Goal: Task Accomplishment & Management: Complete application form

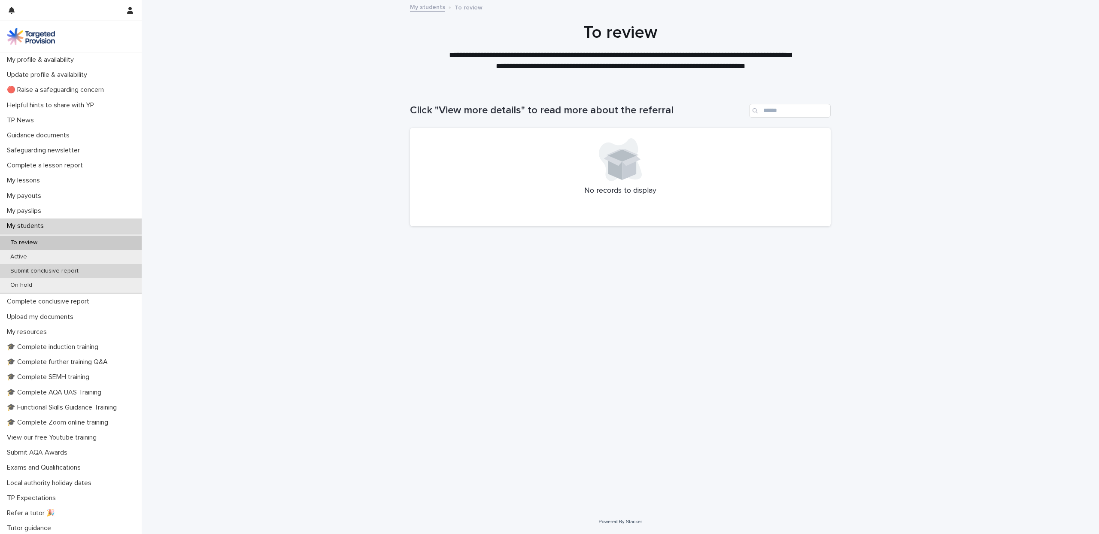
click at [54, 265] on div "Submit conclusive report" at bounding box center [71, 271] width 142 height 14
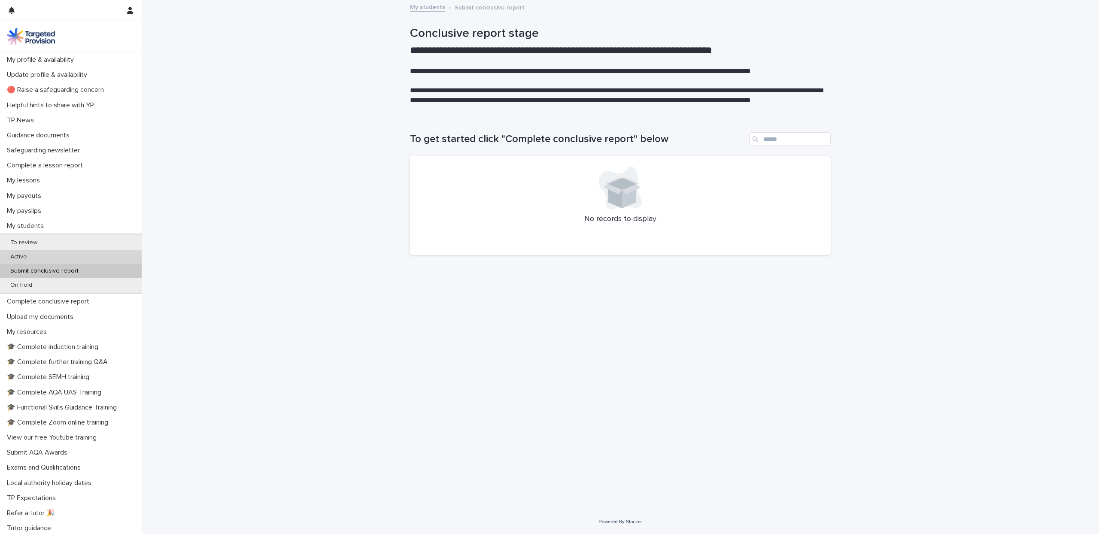
click at [58, 257] on div "Active" at bounding box center [71, 257] width 142 height 14
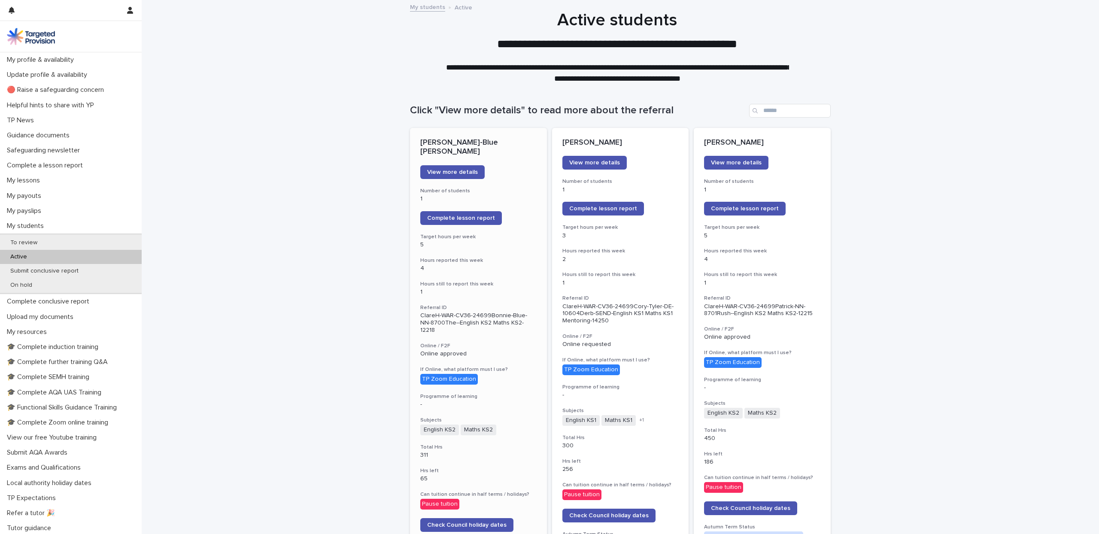
click at [514, 165] on div "View more details" at bounding box center [478, 172] width 116 height 14
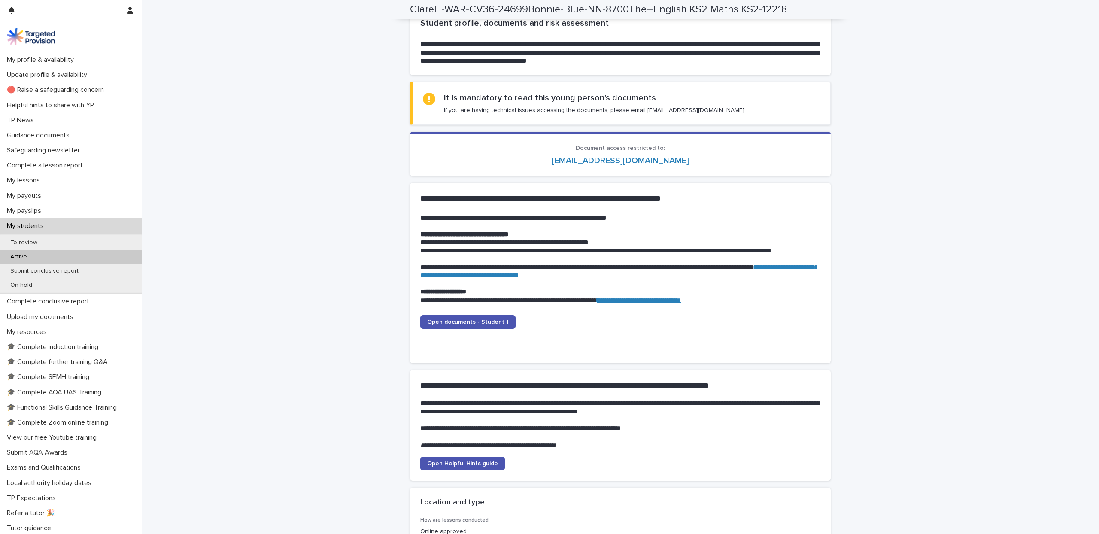
scroll to position [718, 0]
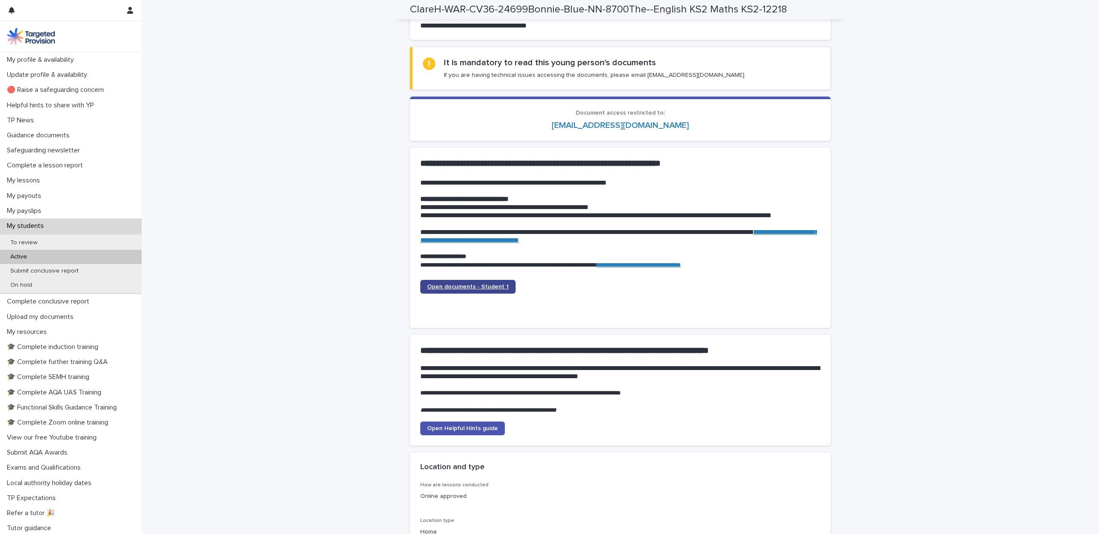
click at [486, 290] on span "Open documents - Student 1" at bounding box center [468, 287] width 82 height 6
click at [49, 261] on div "Active" at bounding box center [71, 257] width 142 height 14
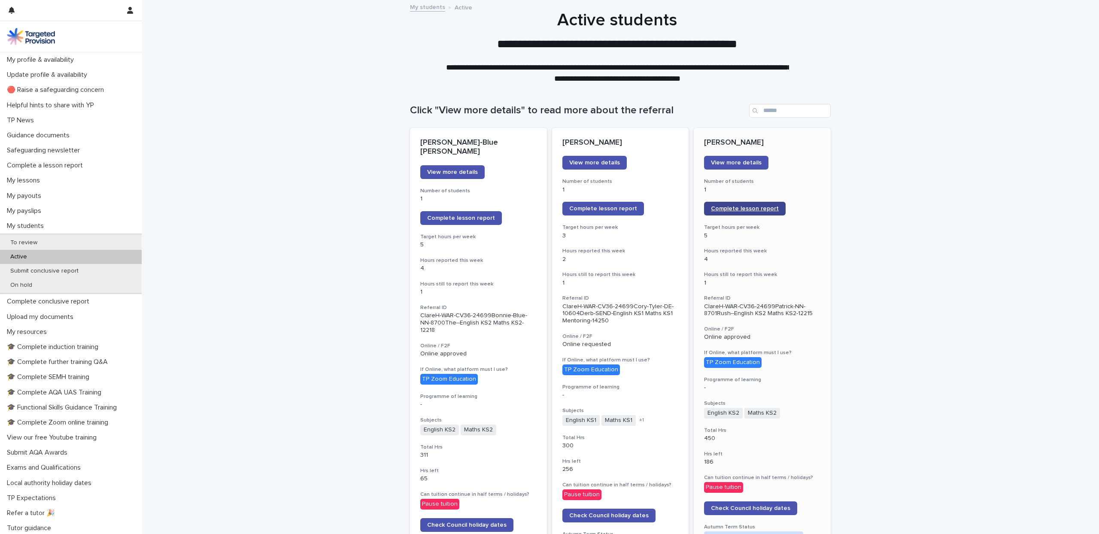
click at [764, 206] on span "Complete lesson report" at bounding box center [745, 209] width 68 height 6
drag, startPoint x: 430, startPoint y: 202, endPoint x: 431, endPoint y: 187, distance: 15.5
click at [430, 211] on link "Complete lesson report" at bounding box center [461, 218] width 82 height 14
